Goal: Check status: Check status

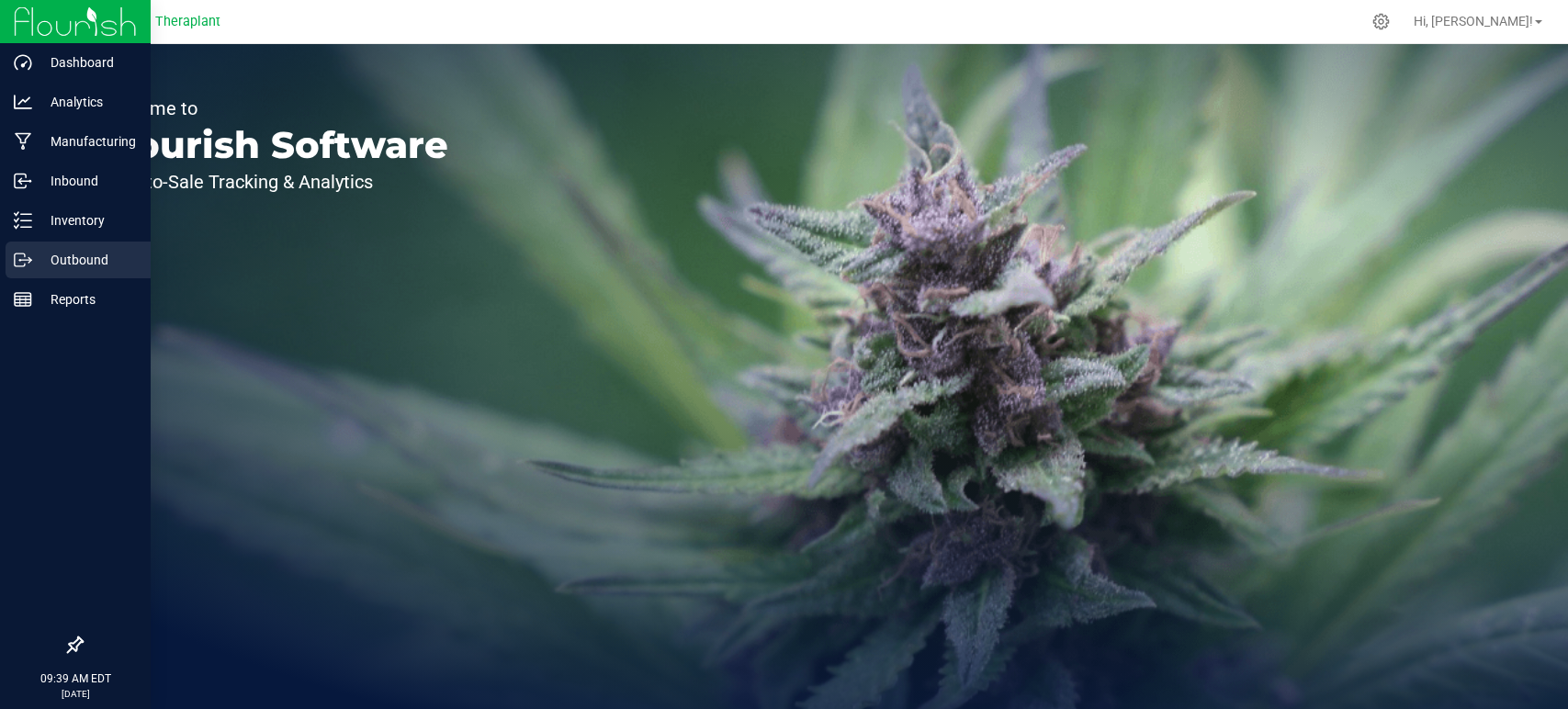
click at [54, 261] on p "Outbound" at bounding box center [88, 260] width 111 height 22
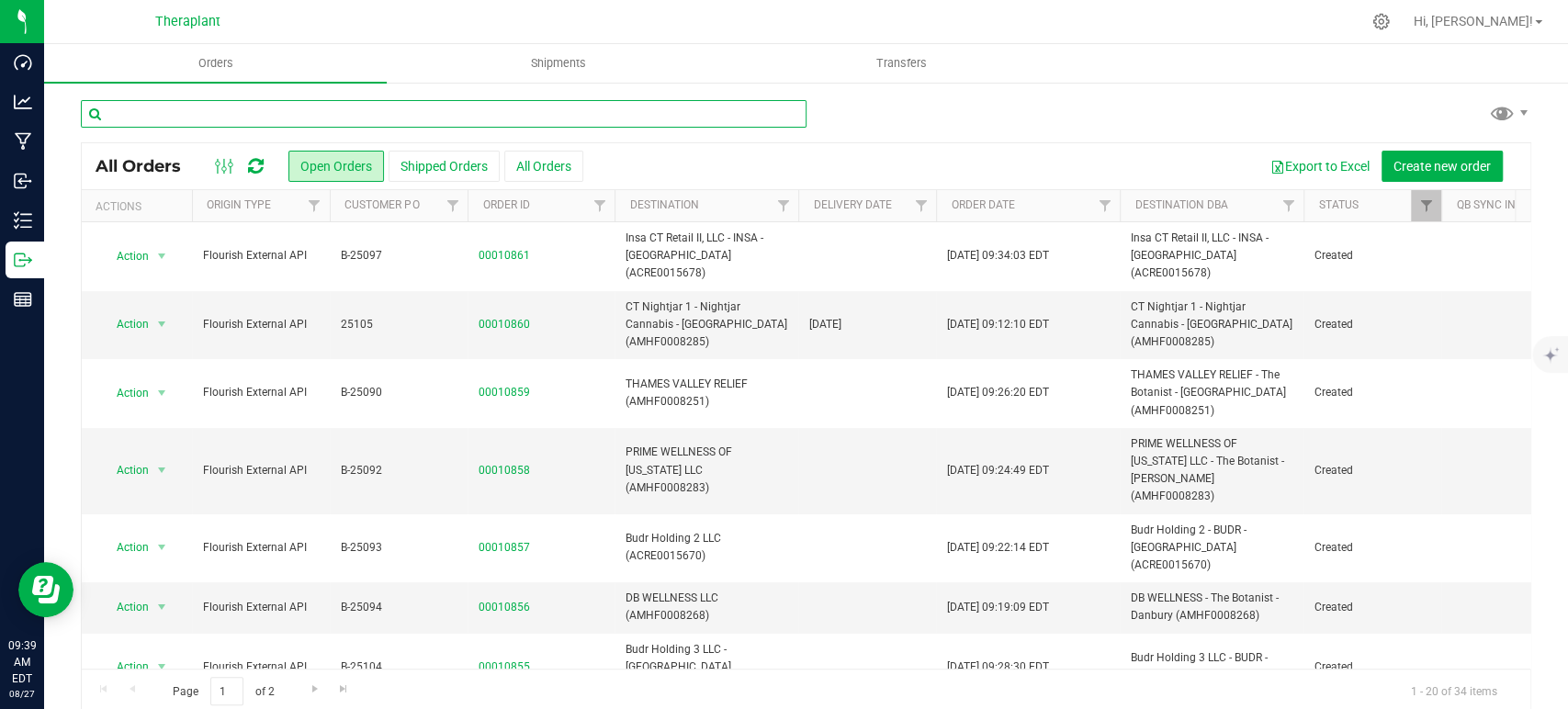
click at [361, 116] on input "text" at bounding box center [443, 114] width 726 height 28
click at [250, 165] on icon at bounding box center [256, 166] width 16 height 19
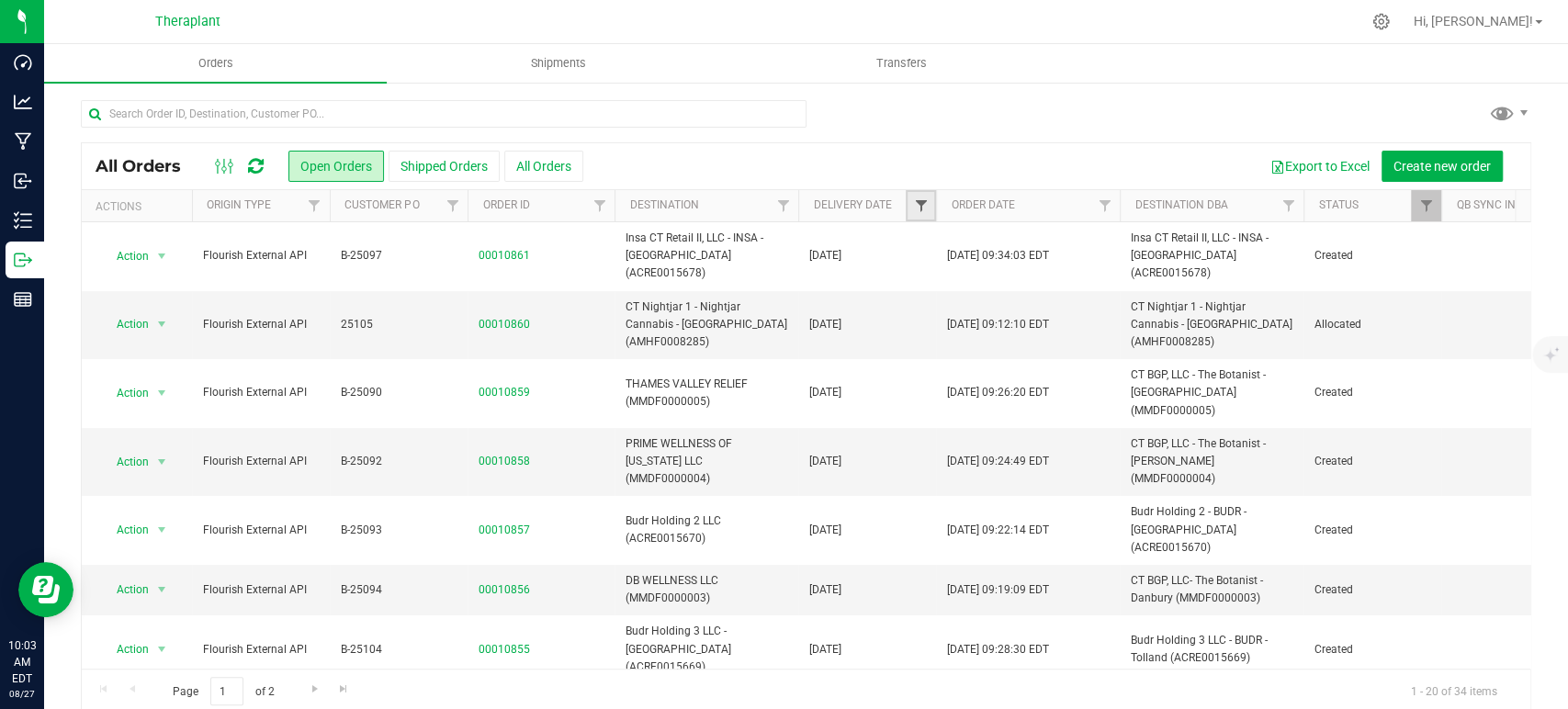
click at [912, 198] on span "Filter" at bounding box center [919, 205] width 15 height 15
click at [1086, 311] on span "select" at bounding box center [1090, 316] width 15 height 15
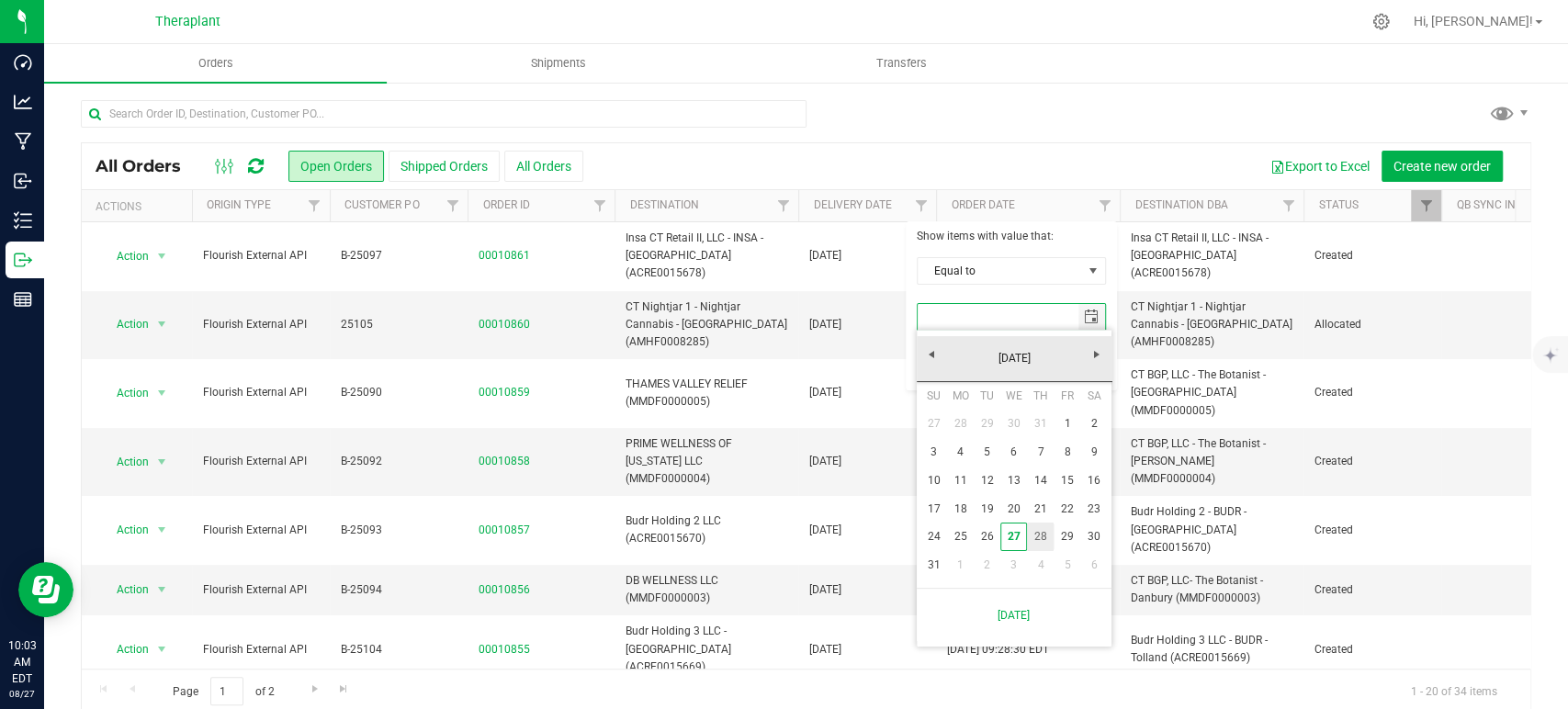
click at [1045, 534] on link "28" at bounding box center [1040, 536] width 27 height 29
type input "8/28/2025"
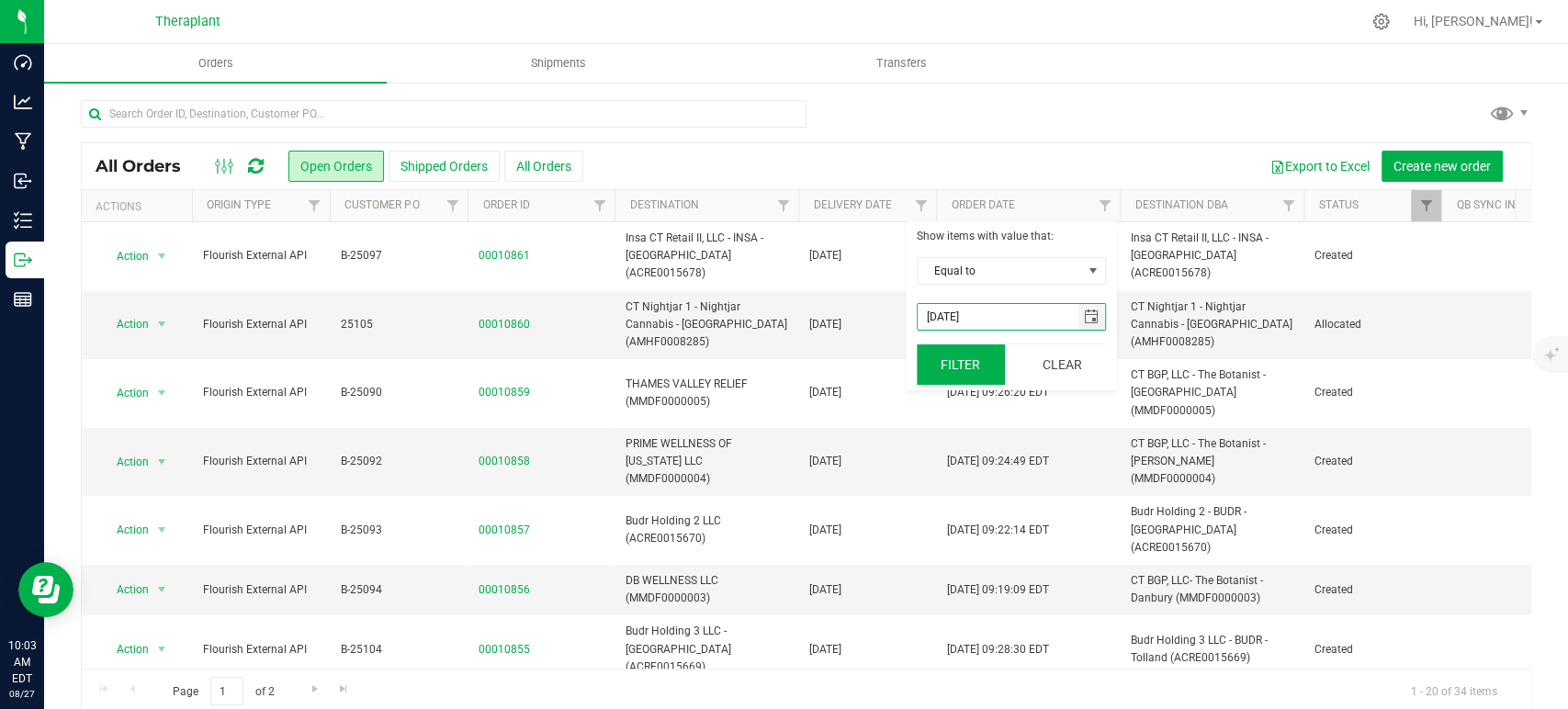
click at [952, 352] on button "Filter" at bounding box center [960, 364] width 88 height 40
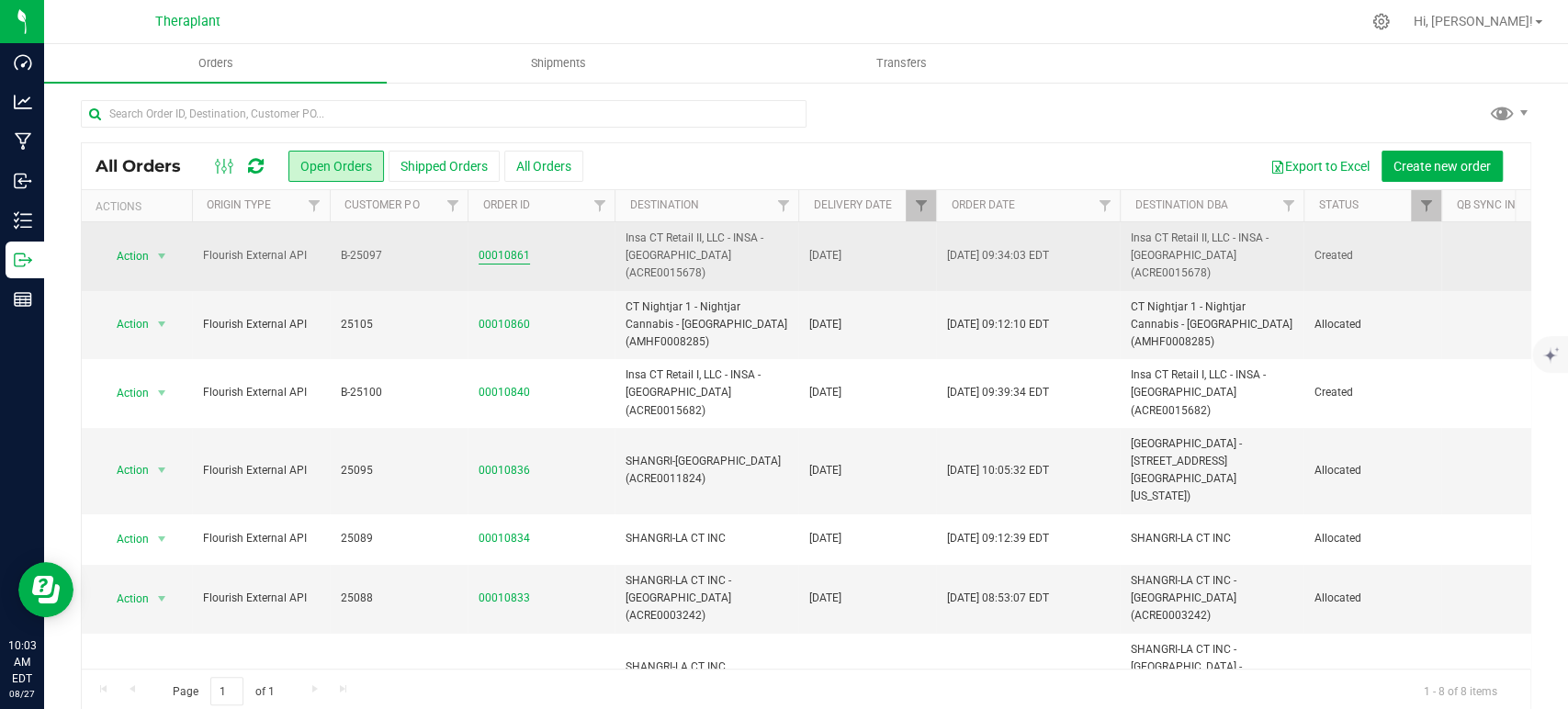
click at [504, 247] on link "00010861" at bounding box center [505, 256] width 51 height 18
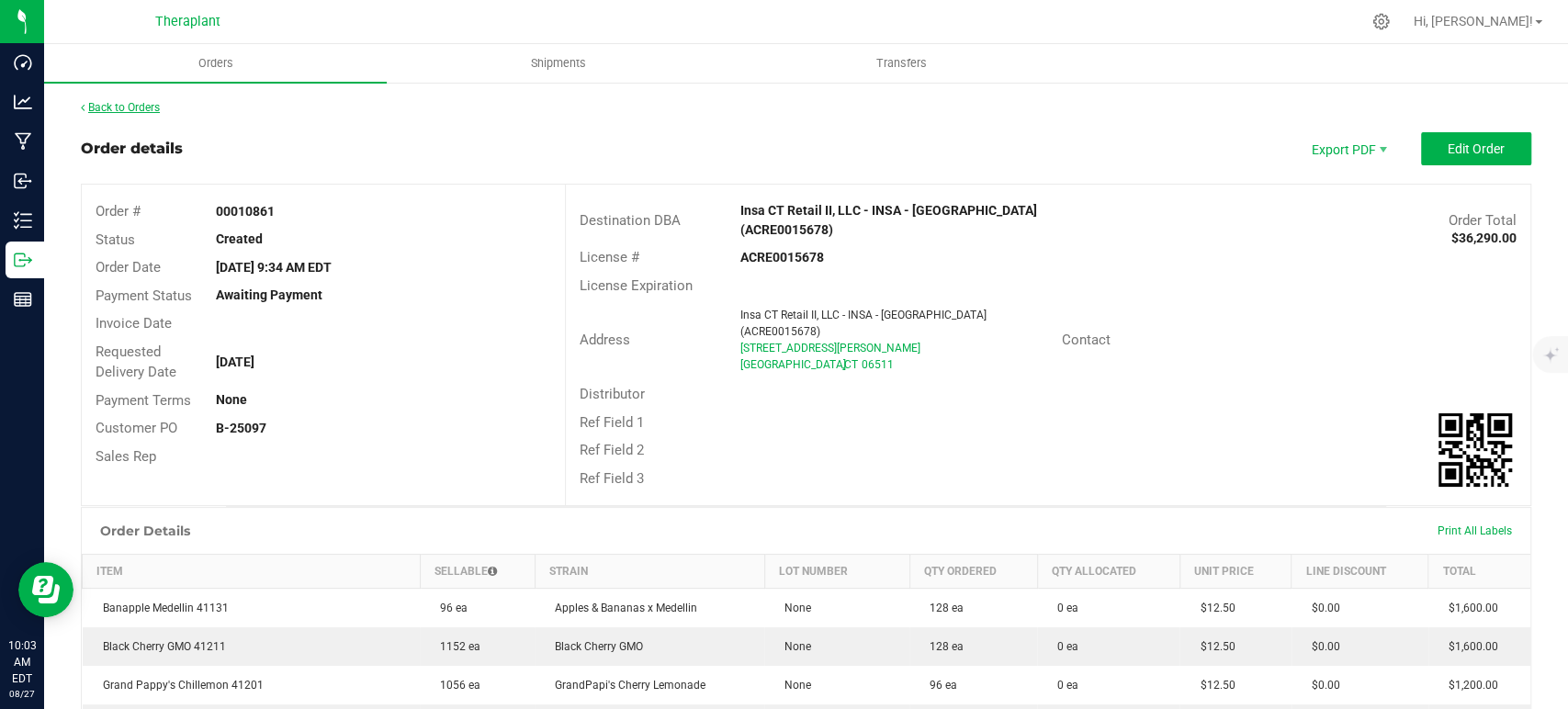
click at [130, 110] on link "Back to Orders" at bounding box center [120, 107] width 79 height 13
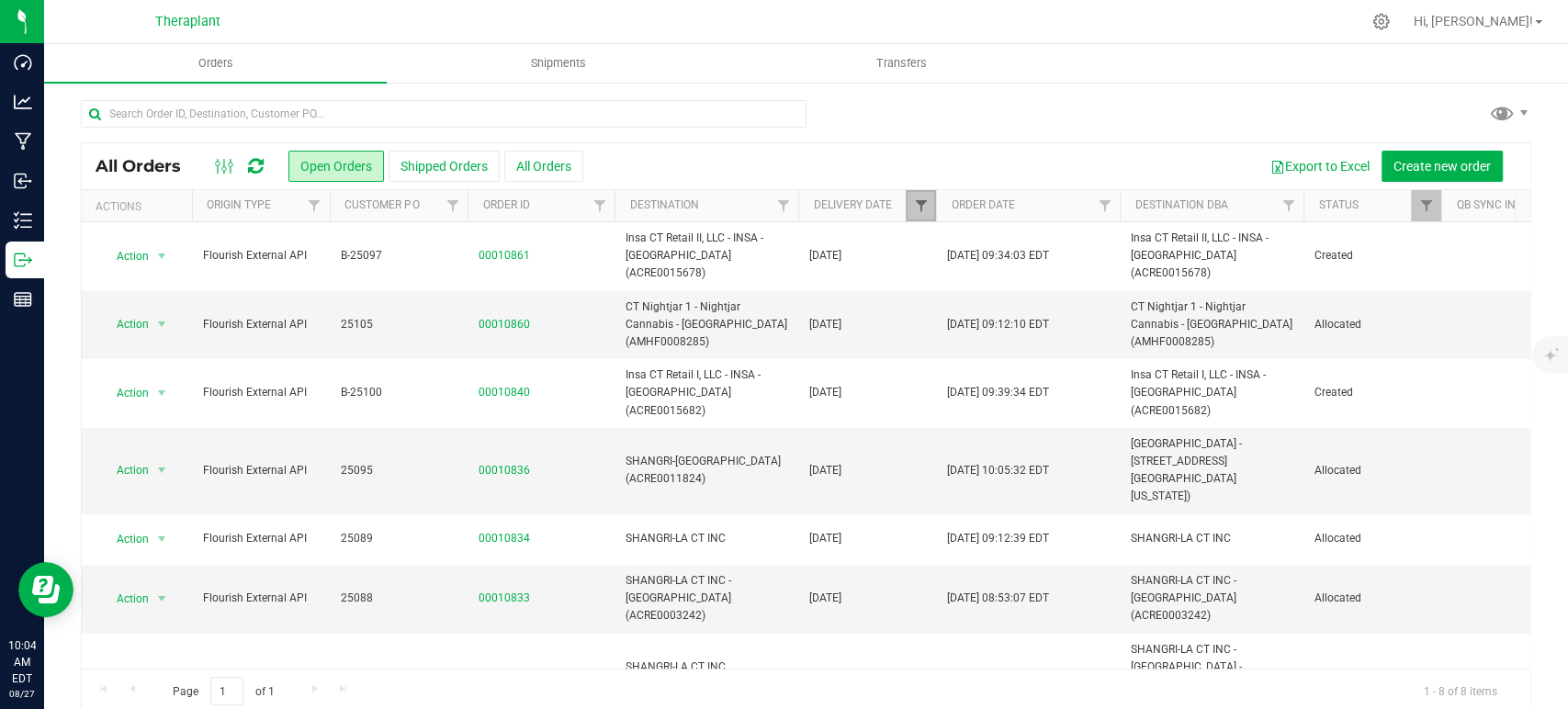
click at [919, 205] on span "Filter" at bounding box center [919, 205] width 15 height 15
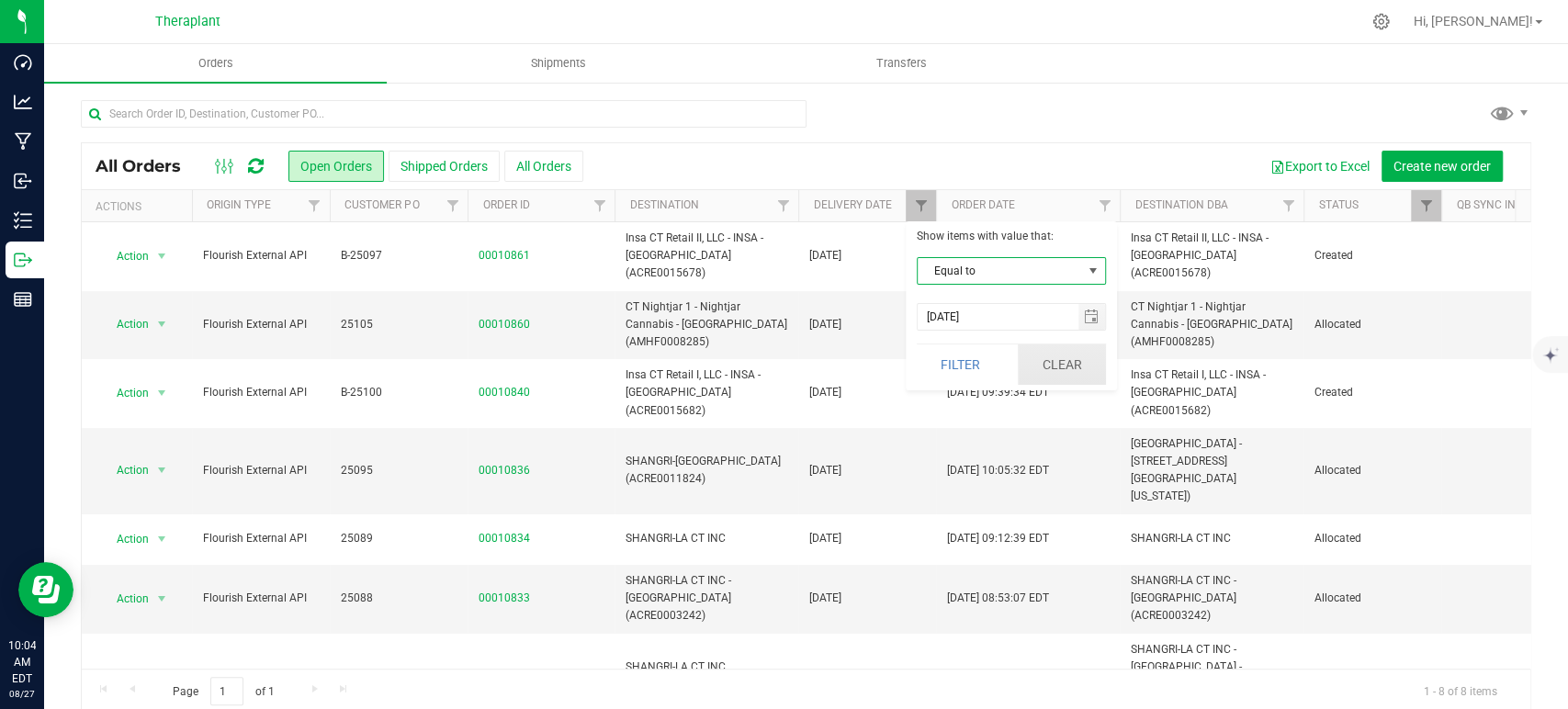
click at [1057, 351] on button "Clear" at bounding box center [1060, 364] width 88 height 40
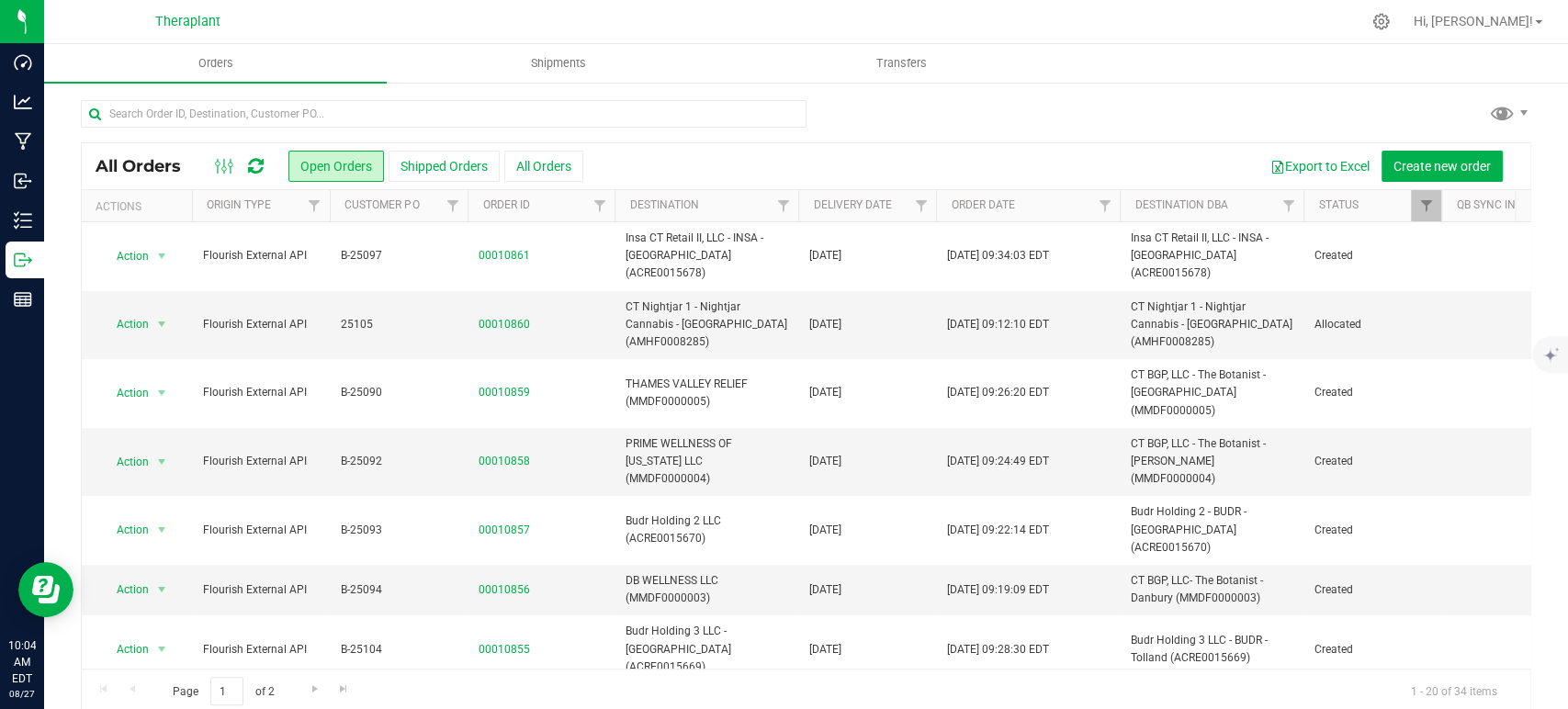
click at [269, 167] on div at bounding box center [239, 166] width 61 height 22
click at [256, 167] on icon at bounding box center [256, 166] width 16 height 19
click at [256, 160] on icon at bounding box center [256, 166] width 16 height 19
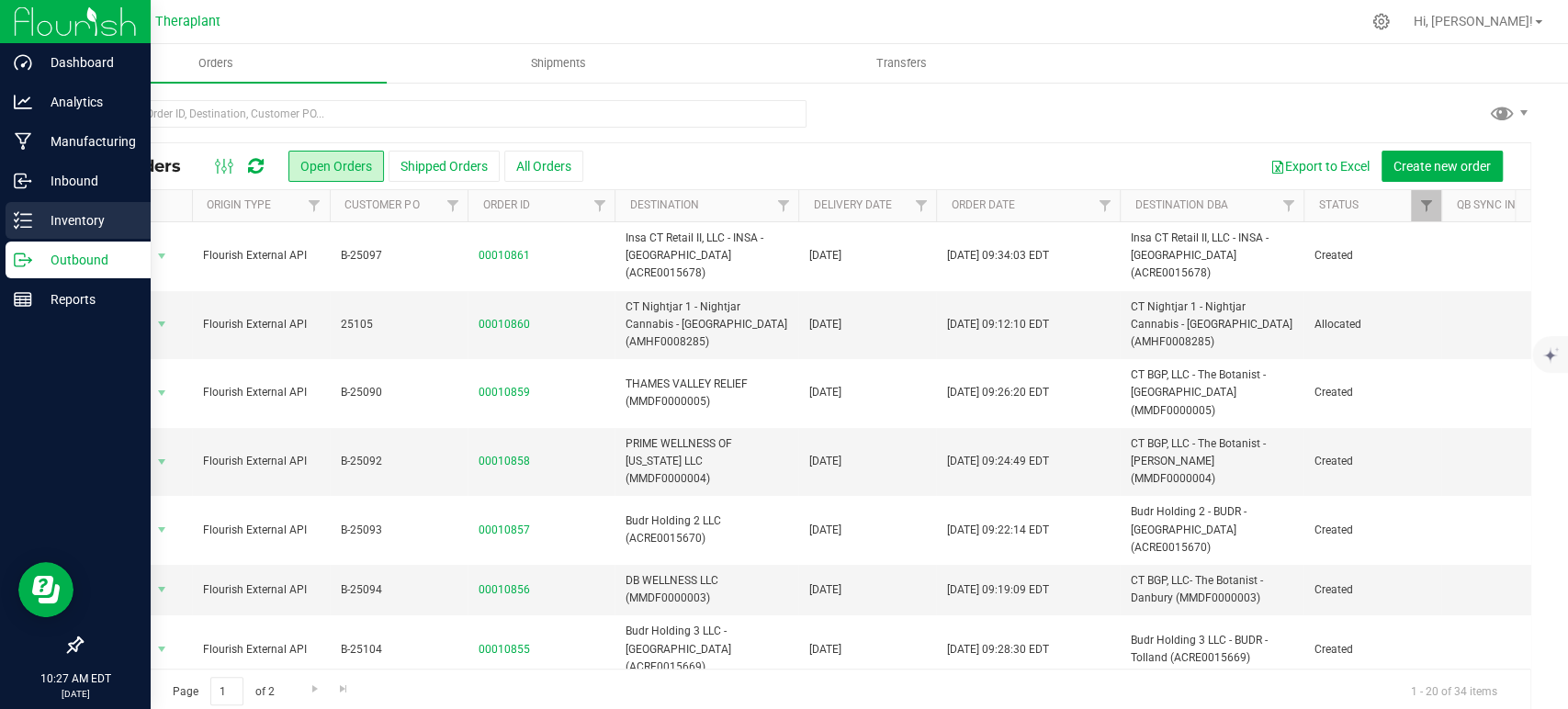
click at [35, 203] on div "Inventory" at bounding box center [78, 220] width 145 height 37
click at [39, 211] on p "Inventory" at bounding box center [88, 220] width 111 height 22
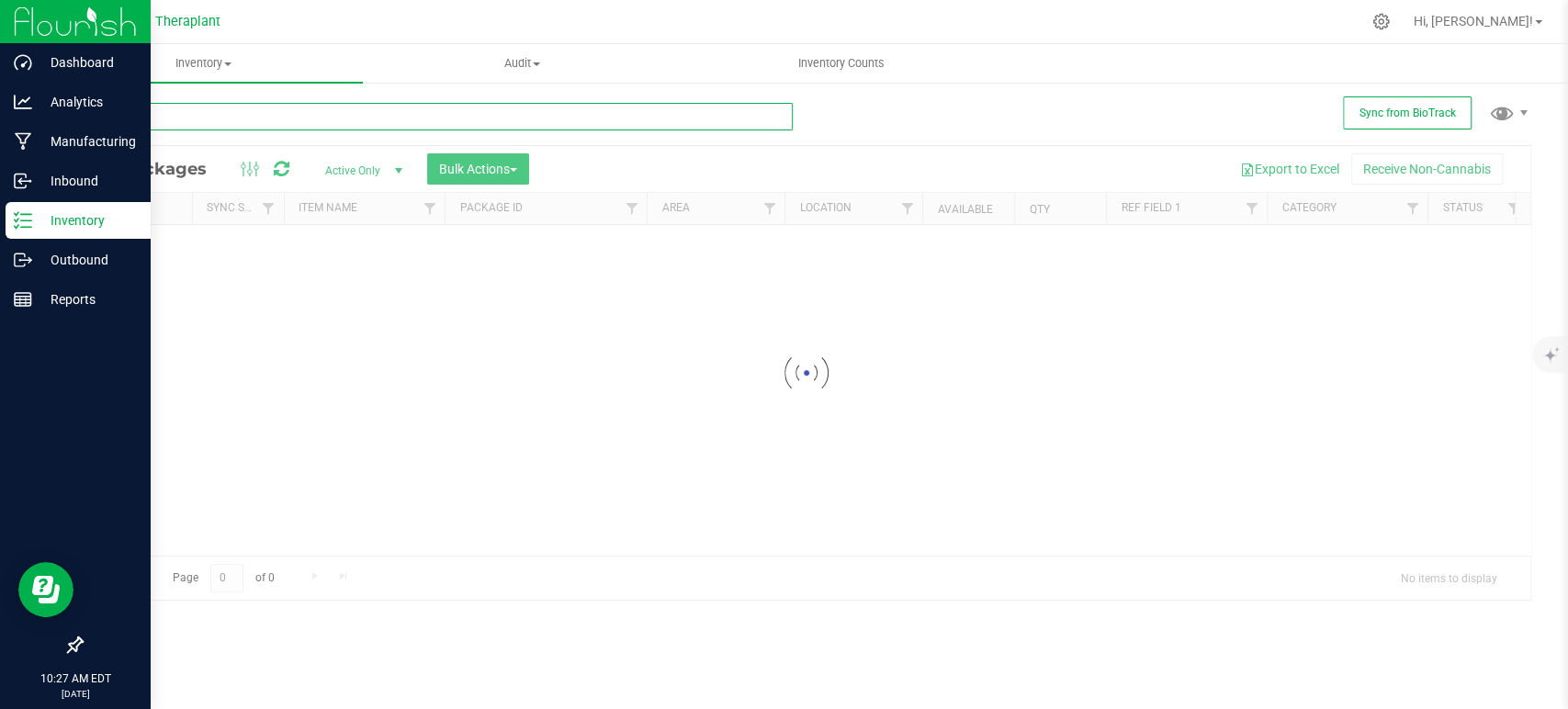
click at [324, 109] on input "text" at bounding box center [436, 117] width 712 height 28
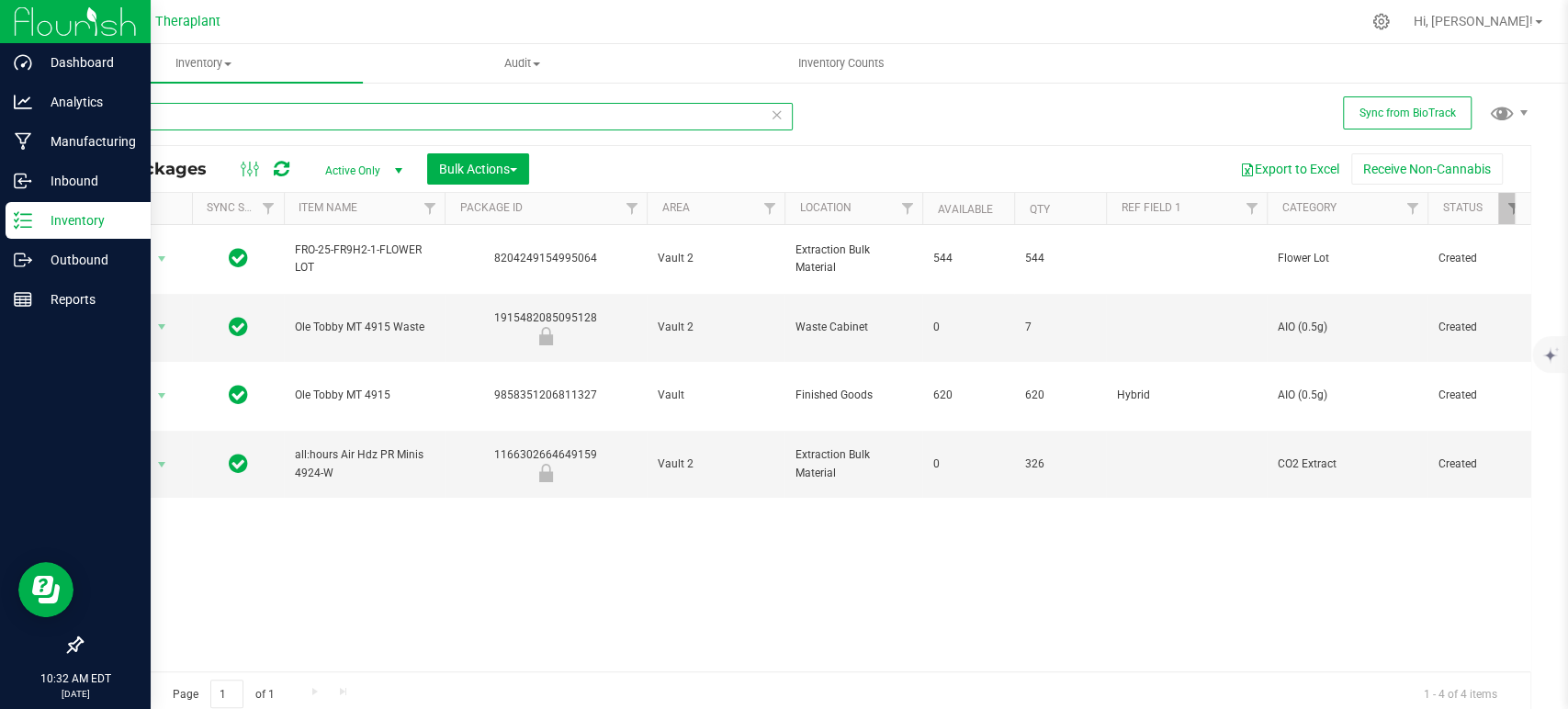
type input "4"
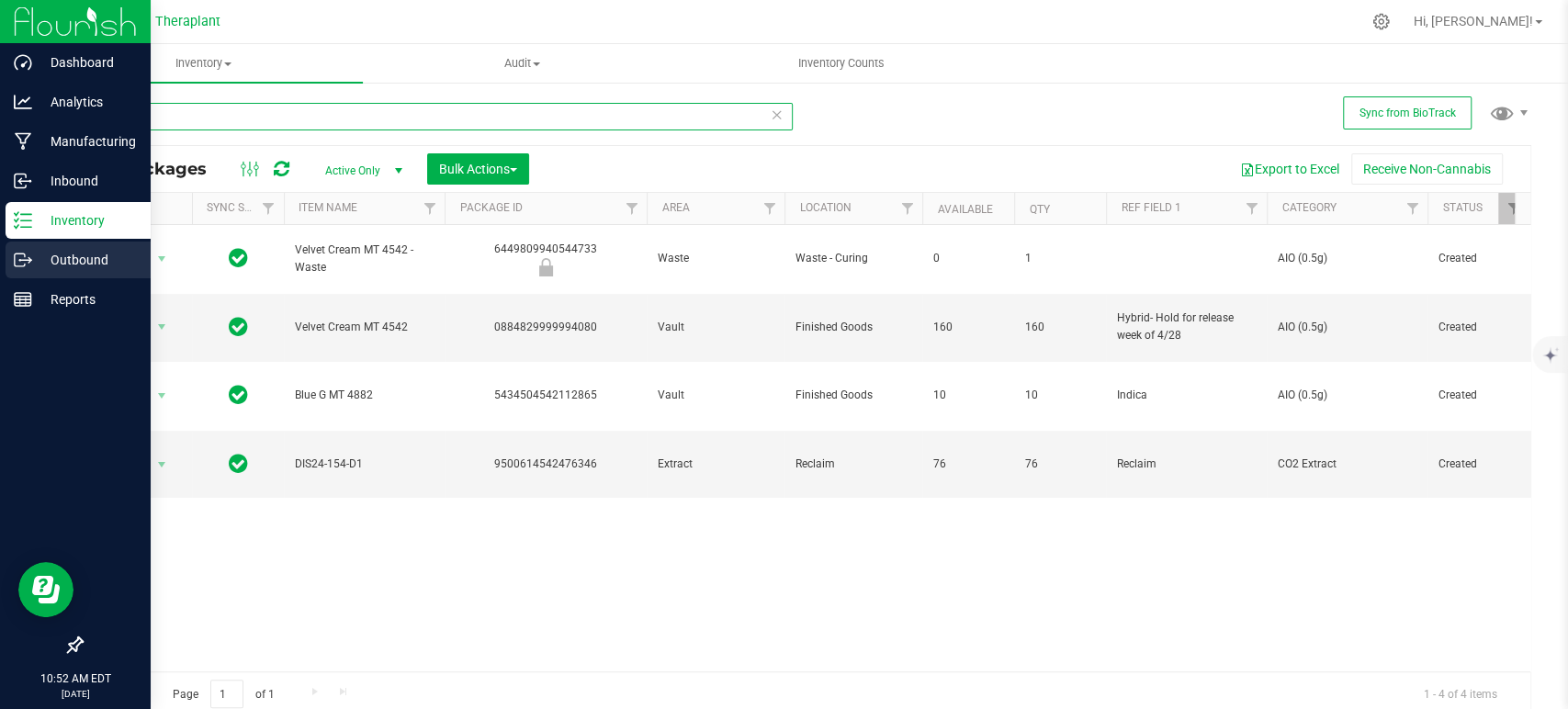
type input "4542"
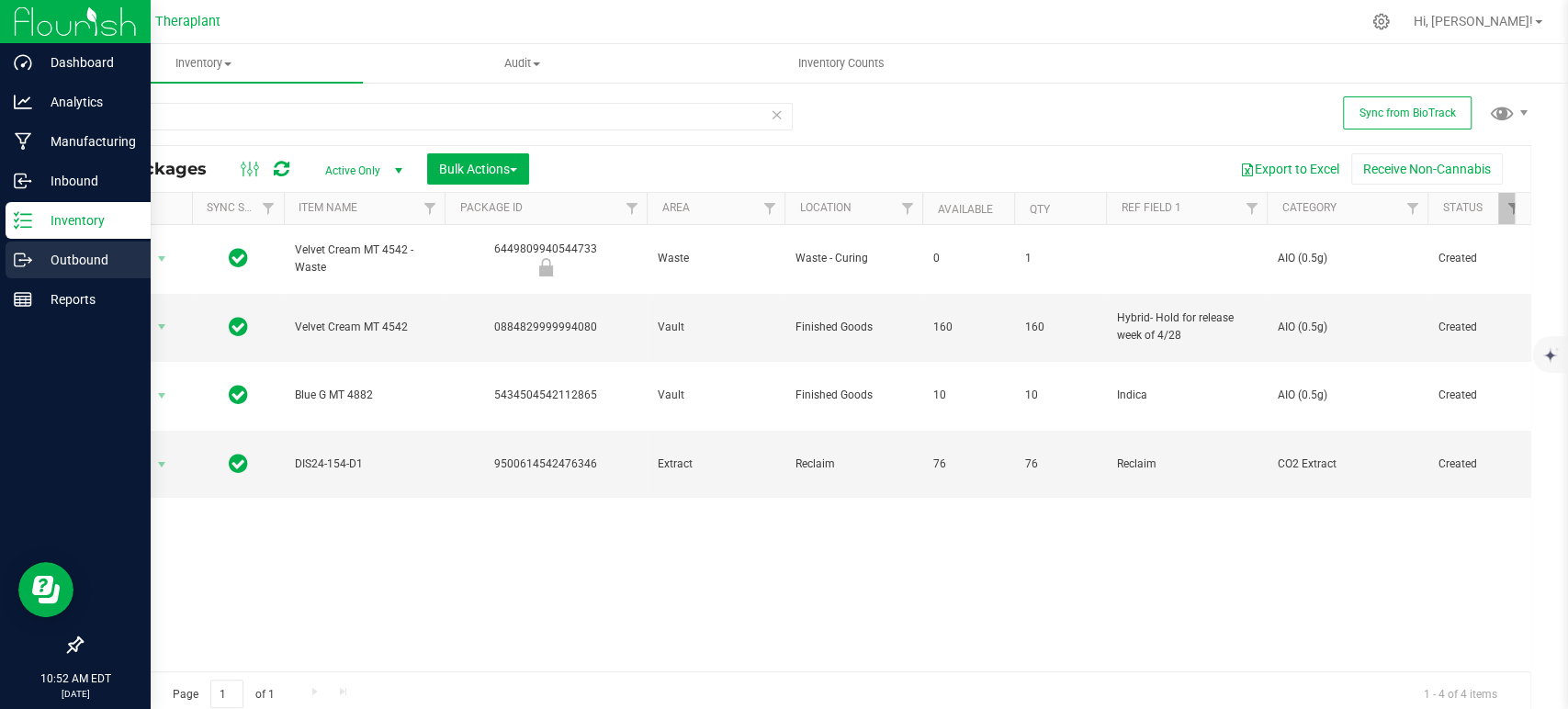
click at [35, 271] on div "Outbound" at bounding box center [78, 260] width 145 height 37
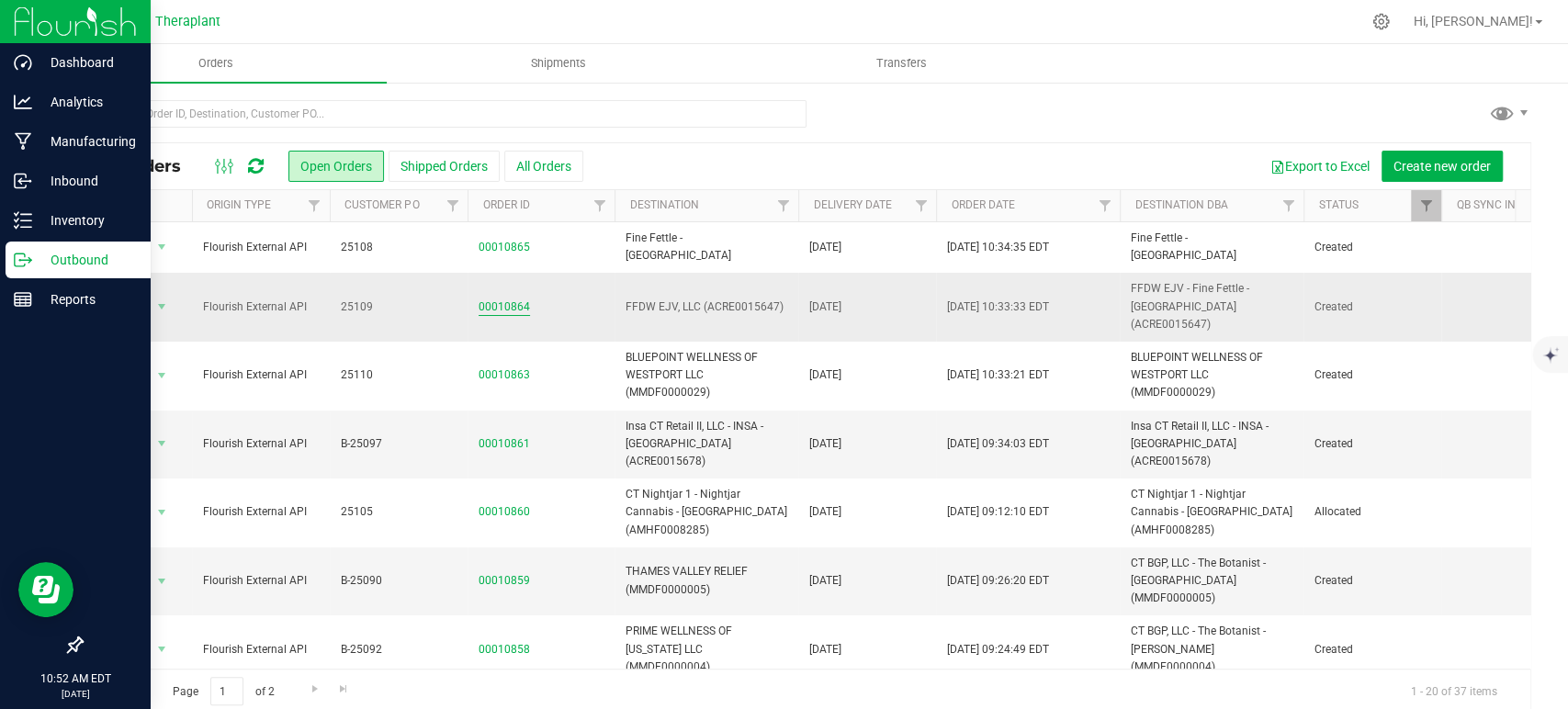
click at [505, 298] on link "00010864" at bounding box center [505, 307] width 51 height 18
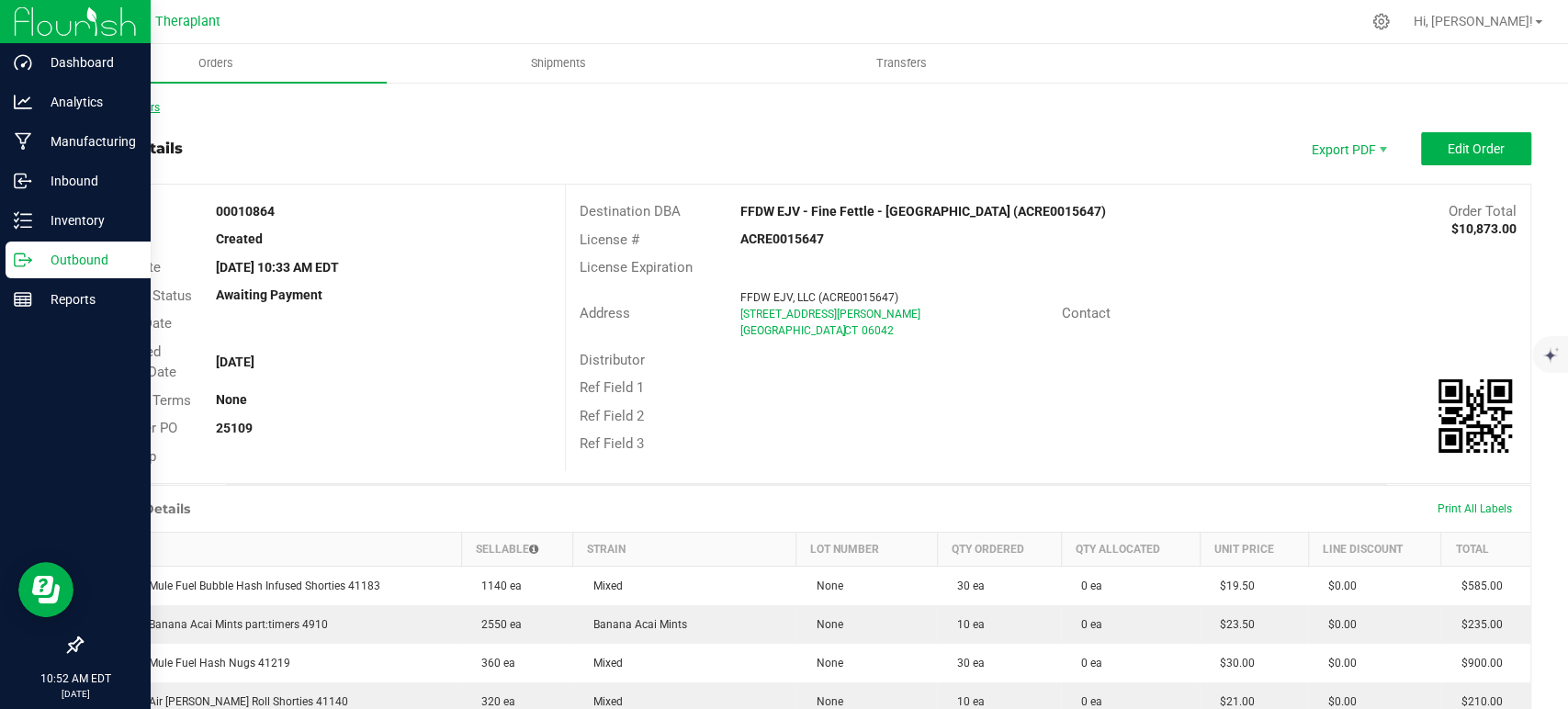
click at [126, 109] on link "Back to Orders" at bounding box center [120, 107] width 79 height 13
